Goal: Find specific page/section: Find specific page/section

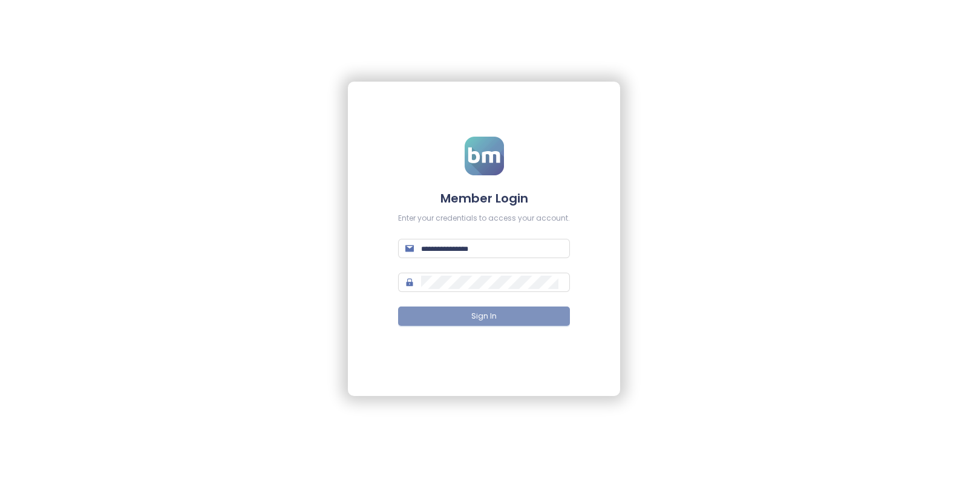
type input "**********"
click at [270, 69] on button "Sign In" at bounding box center [484, 316] width 172 height 19
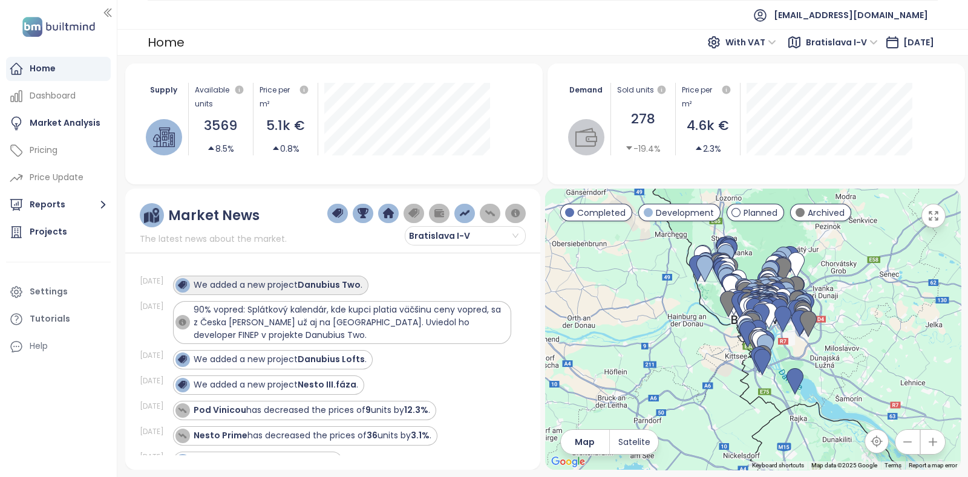
click at [270, 69] on div "We added a new project Danubius Two ." at bounding box center [268, 285] width 187 height 15
click at [270, 69] on strong "Danubius Two" at bounding box center [329, 285] width 63 height 12
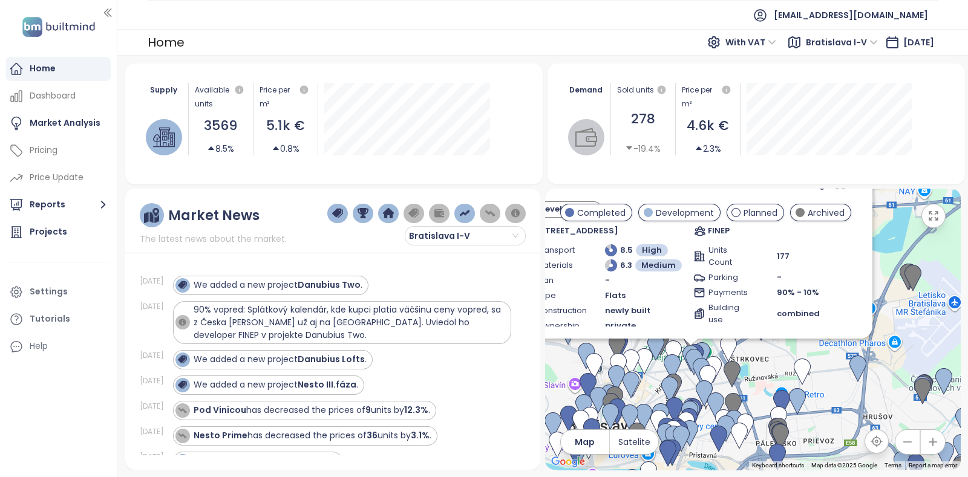
drag, startPoint x: 762, startPoint y: 458, endPoint x: 808, endPoint y: 352, distance: 115.5
click at [270, 69] on div "Danubius Two Development Trnavská [STREET_ADDRESS] - [GEOGRAPHIC_DATA], 821 08 …" at bounding box center [753, 329] width 416 height 281
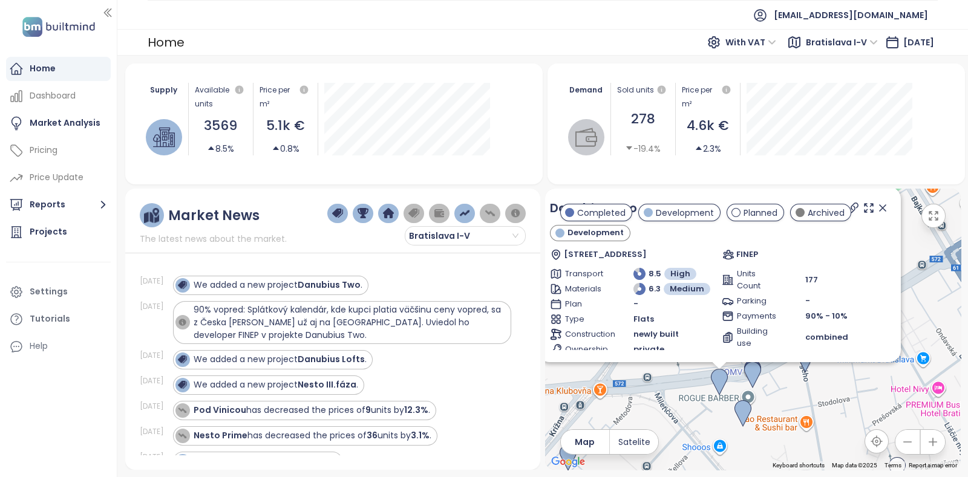
drag, startPoint x: 722, startPoint y: 388, endPoint x: 779, endPoint y: 413, distance: 62.1
click at [270, 69] on div "Danubius Two Development Trnavská [STREET_ADDRESS] - [GEOGRAPHIC_DATA], 821 08 …" at bounding box center [753, 329] width 416 height 281
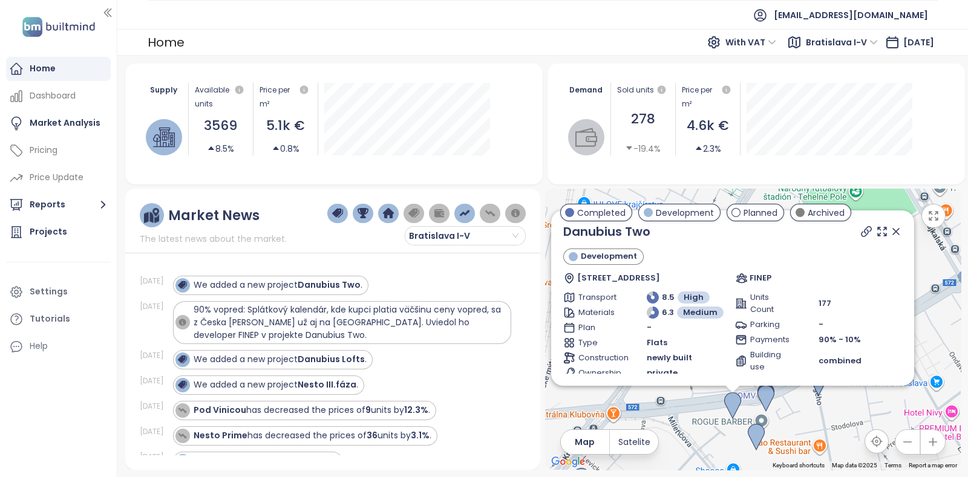
drag, startPoint x: 798, startPoint y: 398, endPoint x: 812, endPoint y: 418, distance: 24.3
click at [270, 69] on div "Danubius Two Development Trnavská [STREET_ADDRESS] - [GEOGRAPHIC_DATA], 821 08 …" at bounding box center [753, 329] width 416 height 281
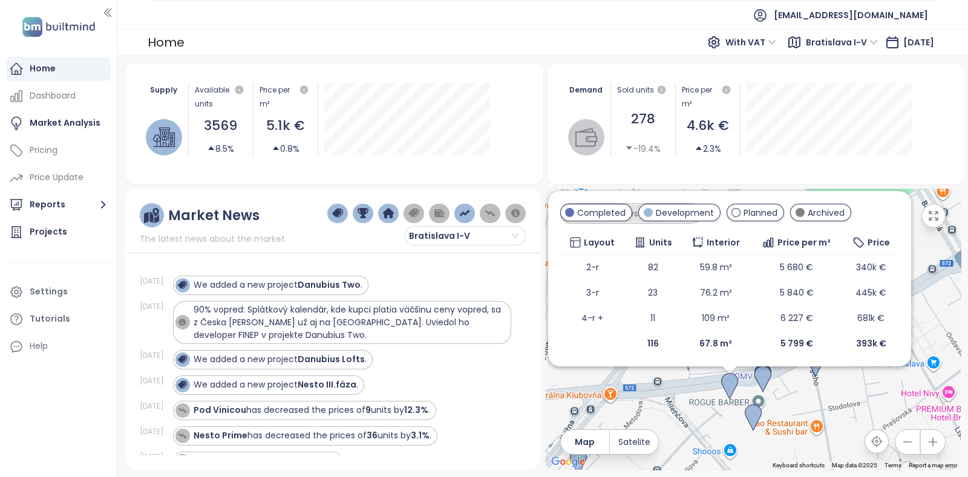
scroll to position [88, 0]
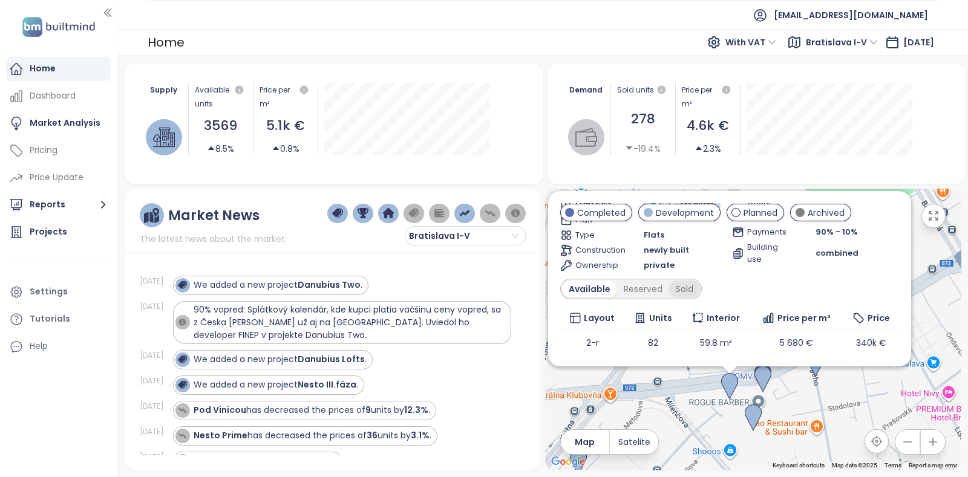
click at [270, 69] on div "Sold" at bounding box center [684, 289] width 31 height 17
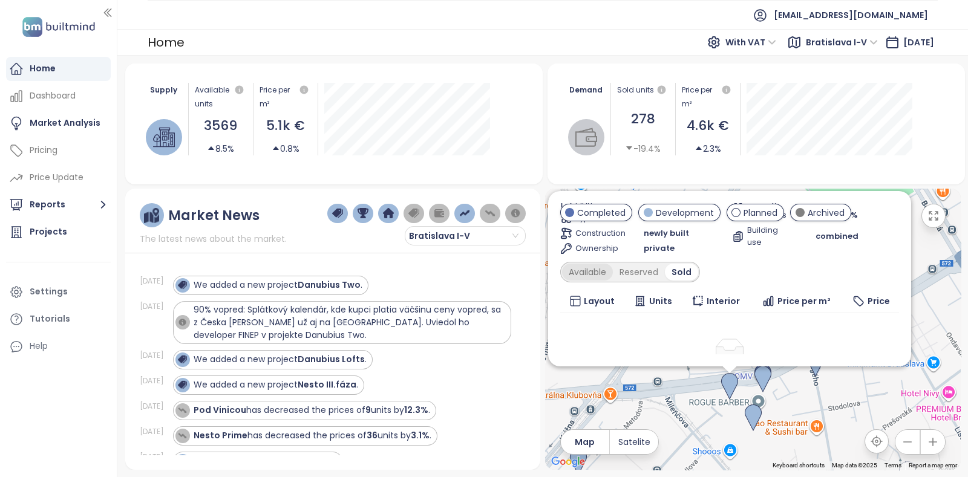
click at [270, 69] on div "Available" at bounding box center [587, 272] width 51 height 17
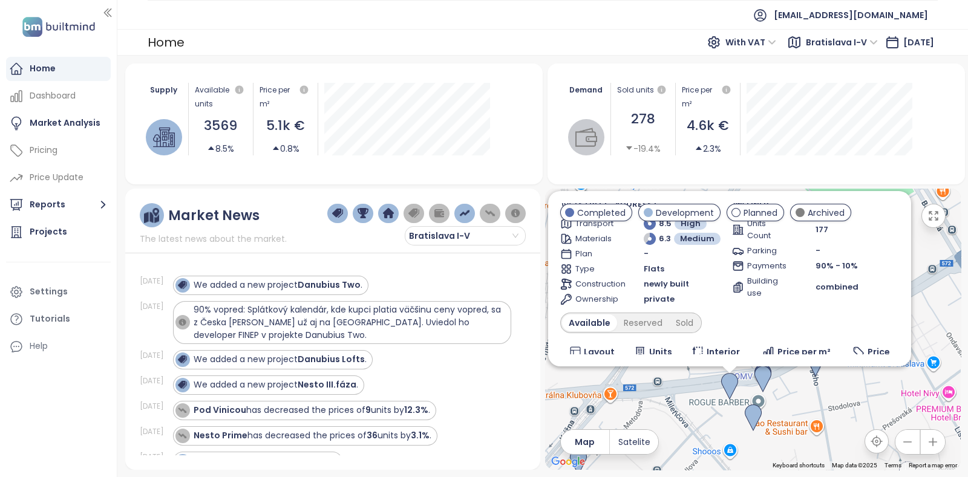
scroll to position [0, 0]
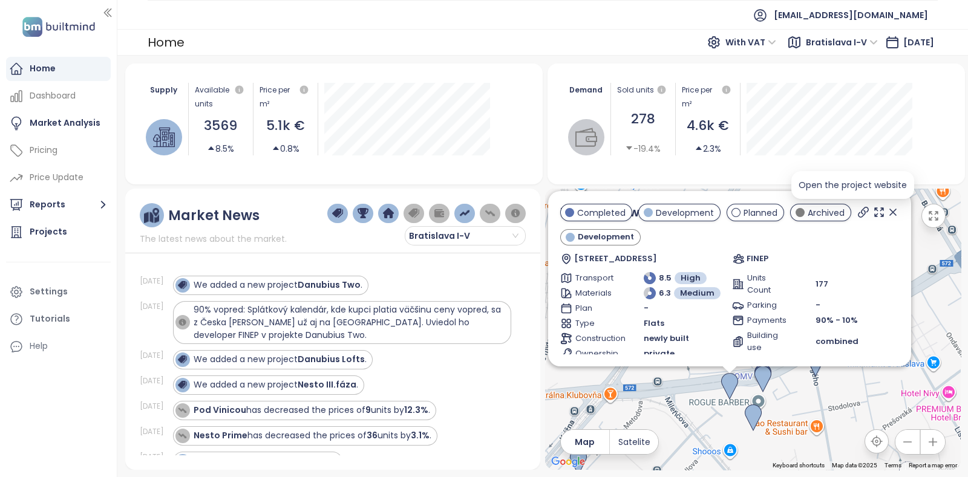
click at [270, 69] on icon at bounding box center [864, 213] width 10 height 10
click at [270, 69] on img at bounding box center [753, 418] width 17 height 27
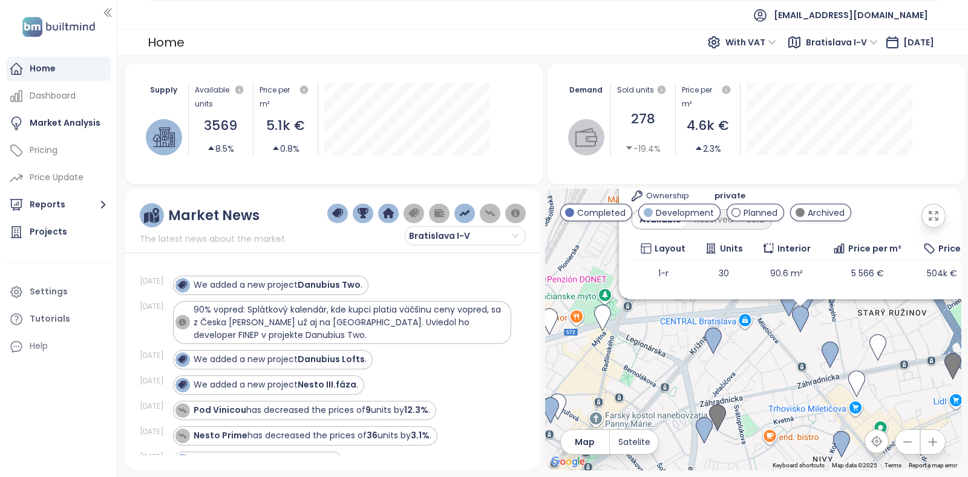
scroll to position [38, 0]
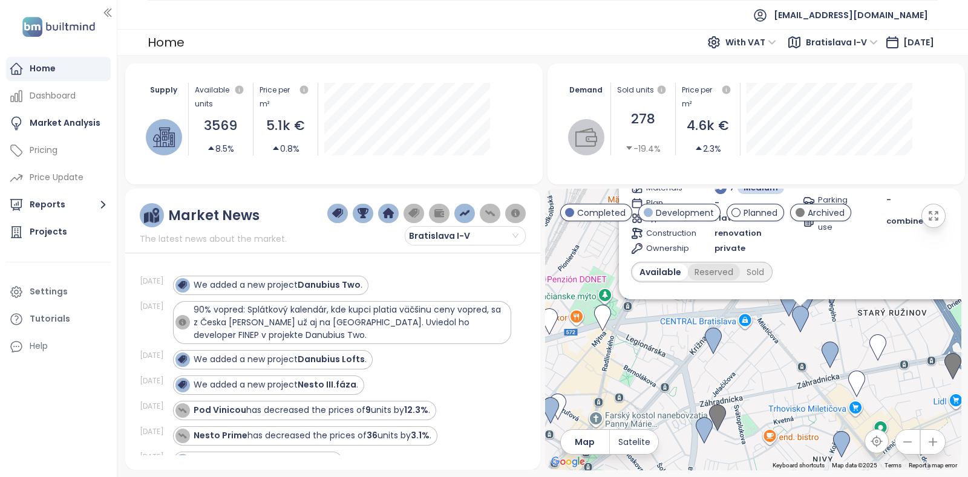
click at [270, 69] on div "Reserved" at bounding box center [714, 272] width 52 height 17
click at [270, 69] on div "Sold" at bounding box center [753, 272] width 31 height 17
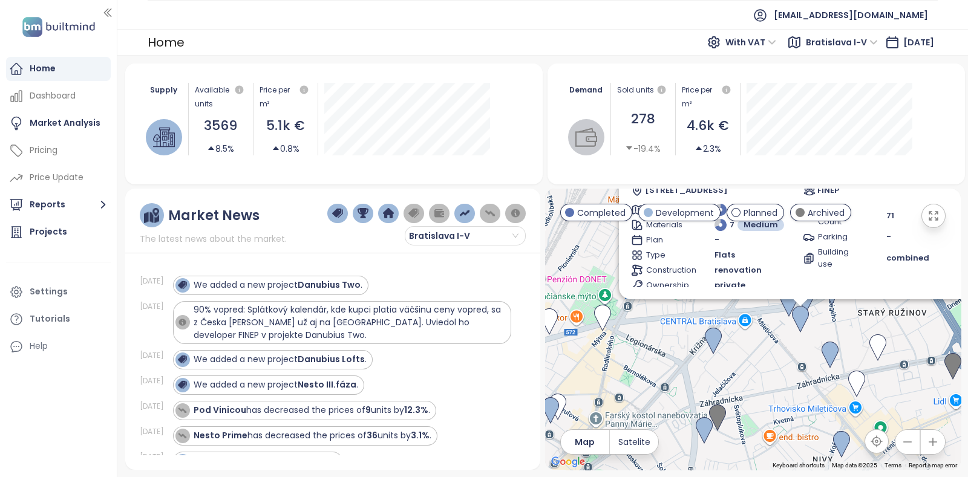
scroll to position [0, 0]
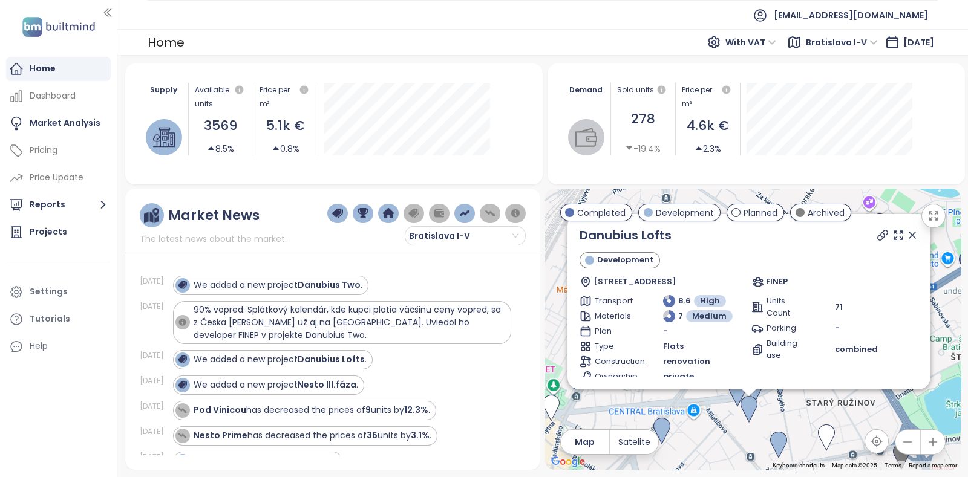
drag, startPoint x: 920, startPoint y: 341, endPoint x: 863, endPoint y: 437, distance: 111.8
click at [270, 69] on div "Danubius Lofts Development Ružinov 19123, 821 08 [GEOGRAPHIC_DATA], [GEOGRAPHIC…" at bounding box center [753, 329] width 416 height 281
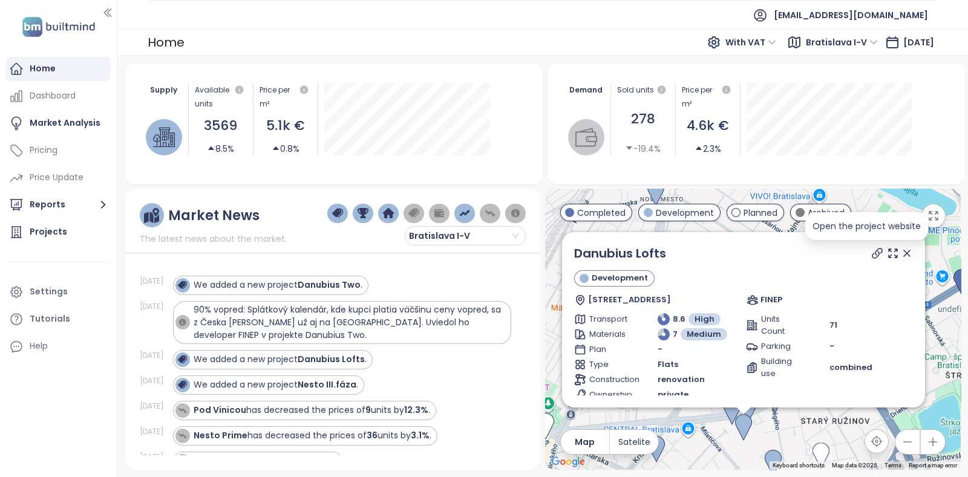
click at [270, 69] on icon at bounding box center [877, 253] width 12 height 12
click at [70, 69] on div "Home" at bounding box center [58, 69] width 105 height 24
